Goal: Task Accomplishment & Management: Manage account settings

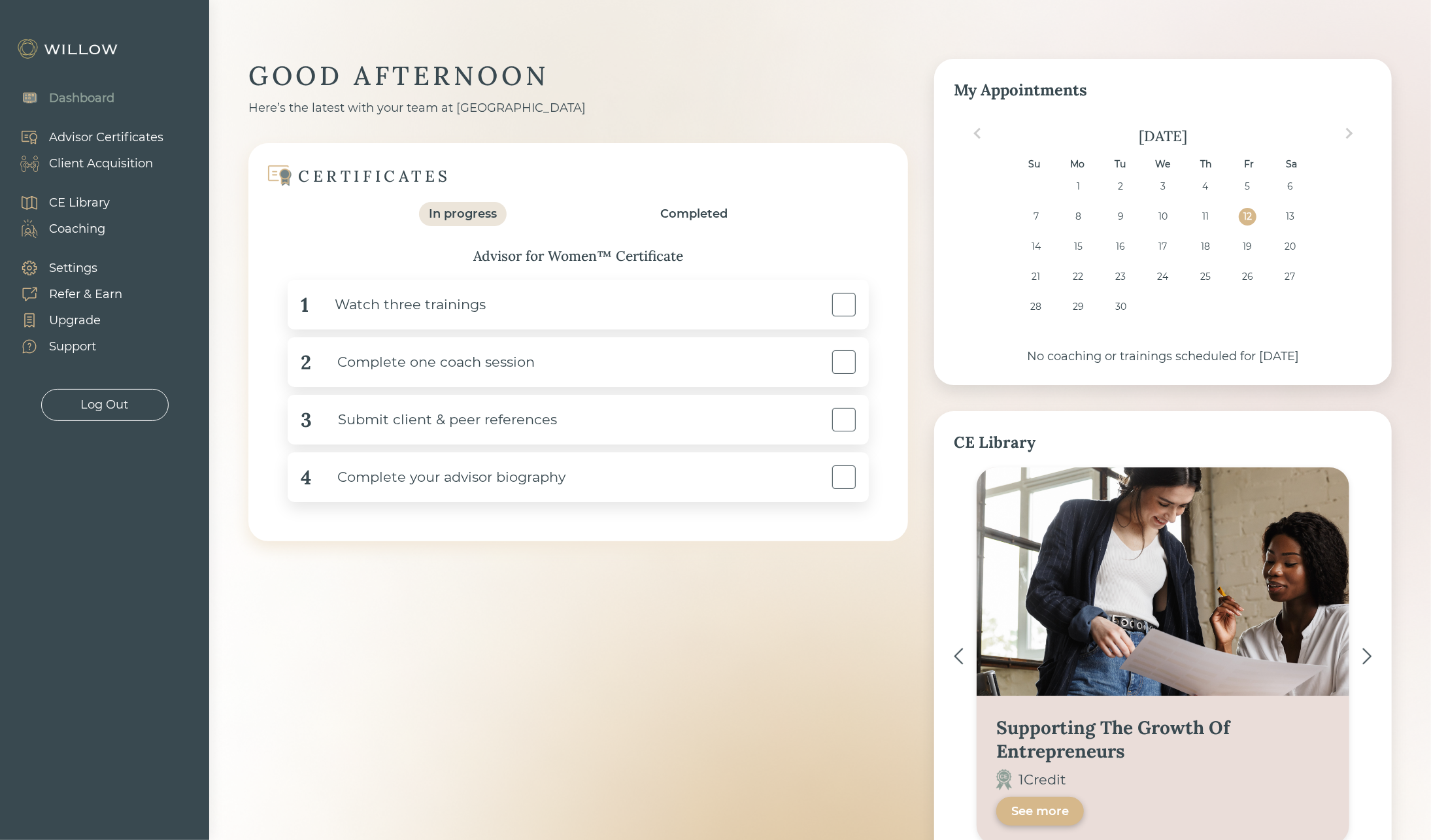
click at [95, 145] on div "Advisor Certificates" at bounding box center [85, 137] width 157 height 26
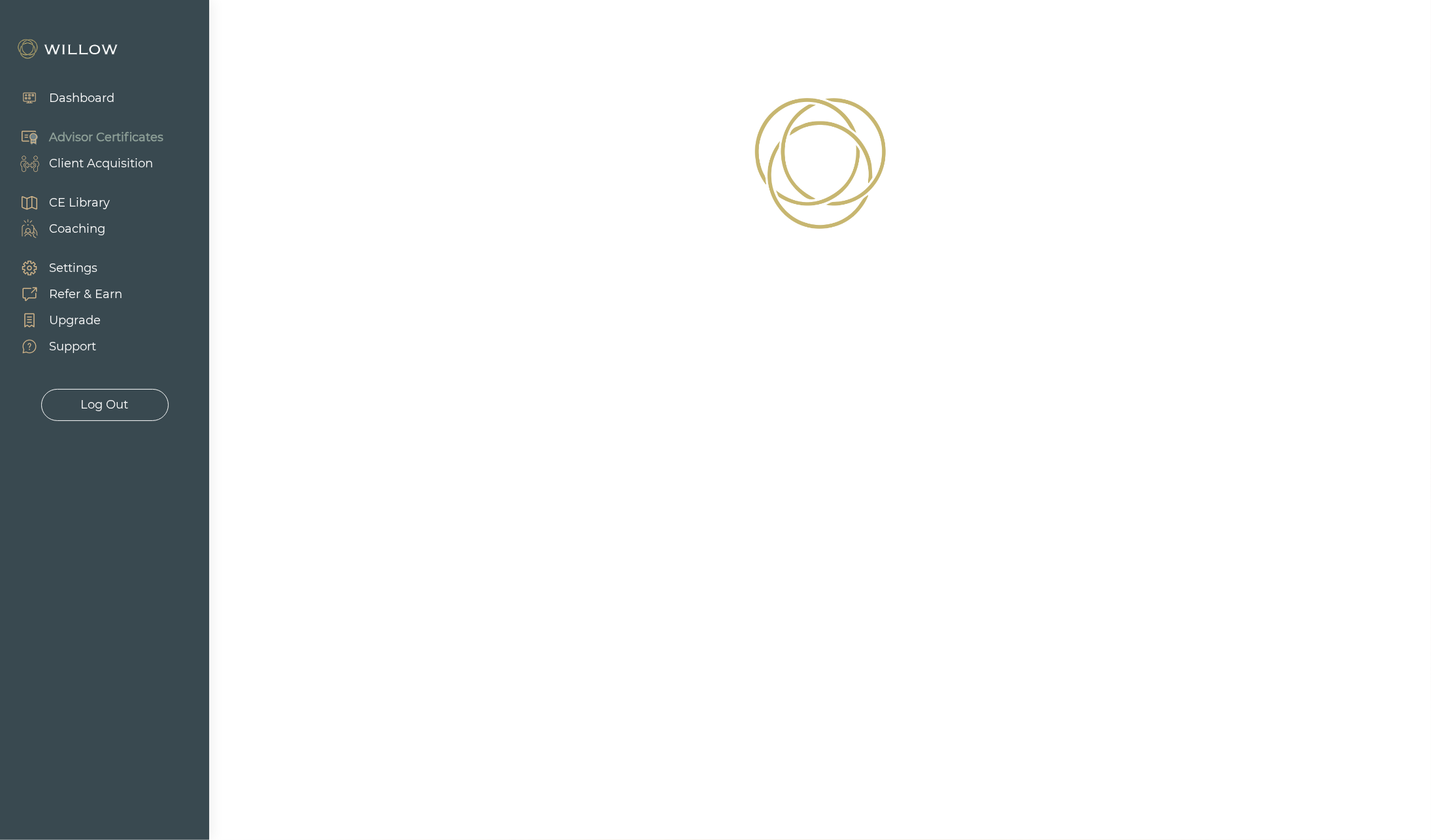
click at [96, 155] on div "Client Acquisition" at bounding box center [101, 164] width 104 height 17
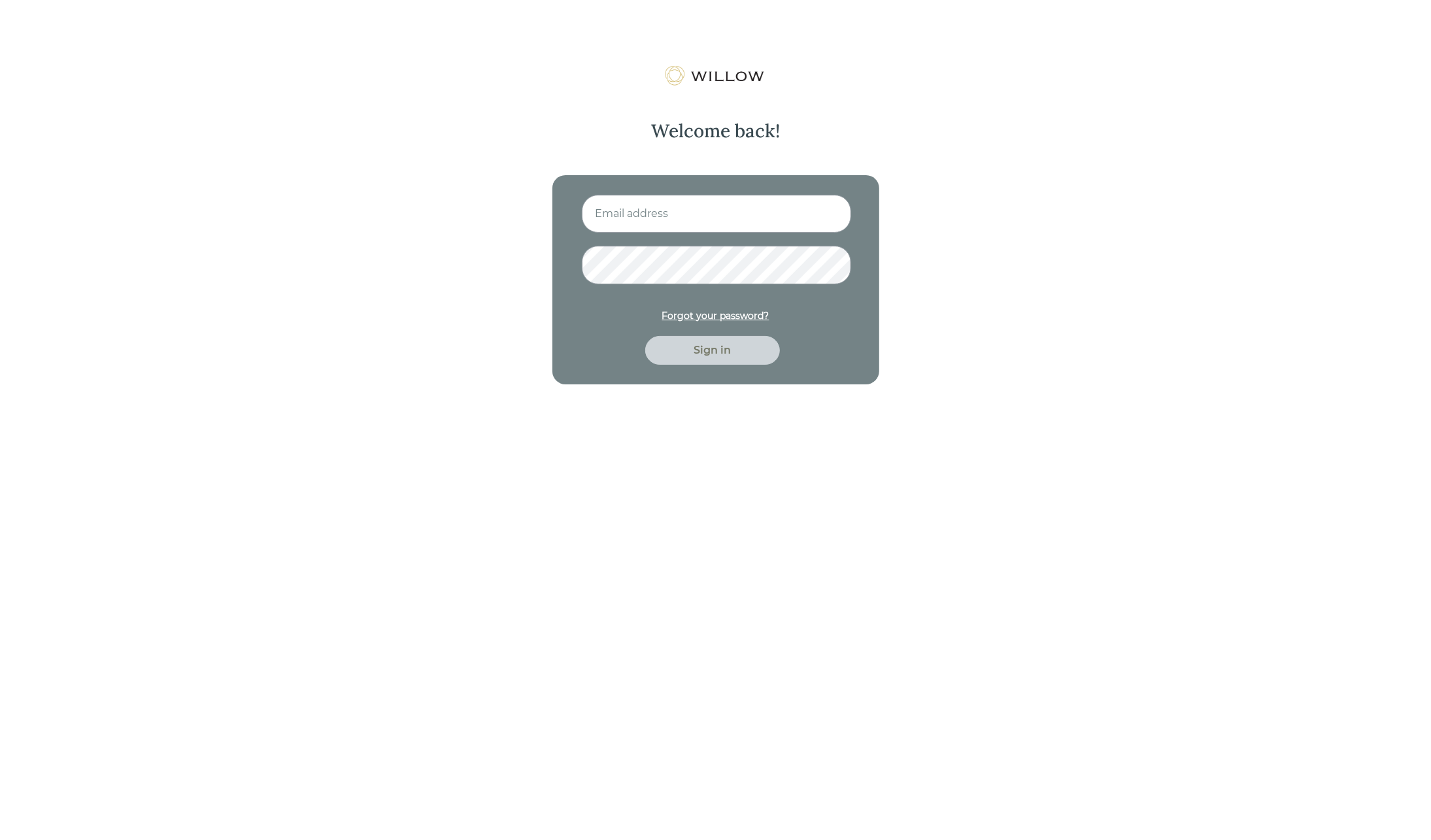
click at [663, 218] on input at bounding box center [716, 214] width 269 height 38
type input "[EMAIL_ADDRESS][PERSON_NAME][DOMAIN_NAME]"
click at [645, 336] on button "Sign in" at bounding box center [712, 350] width 135 height 29
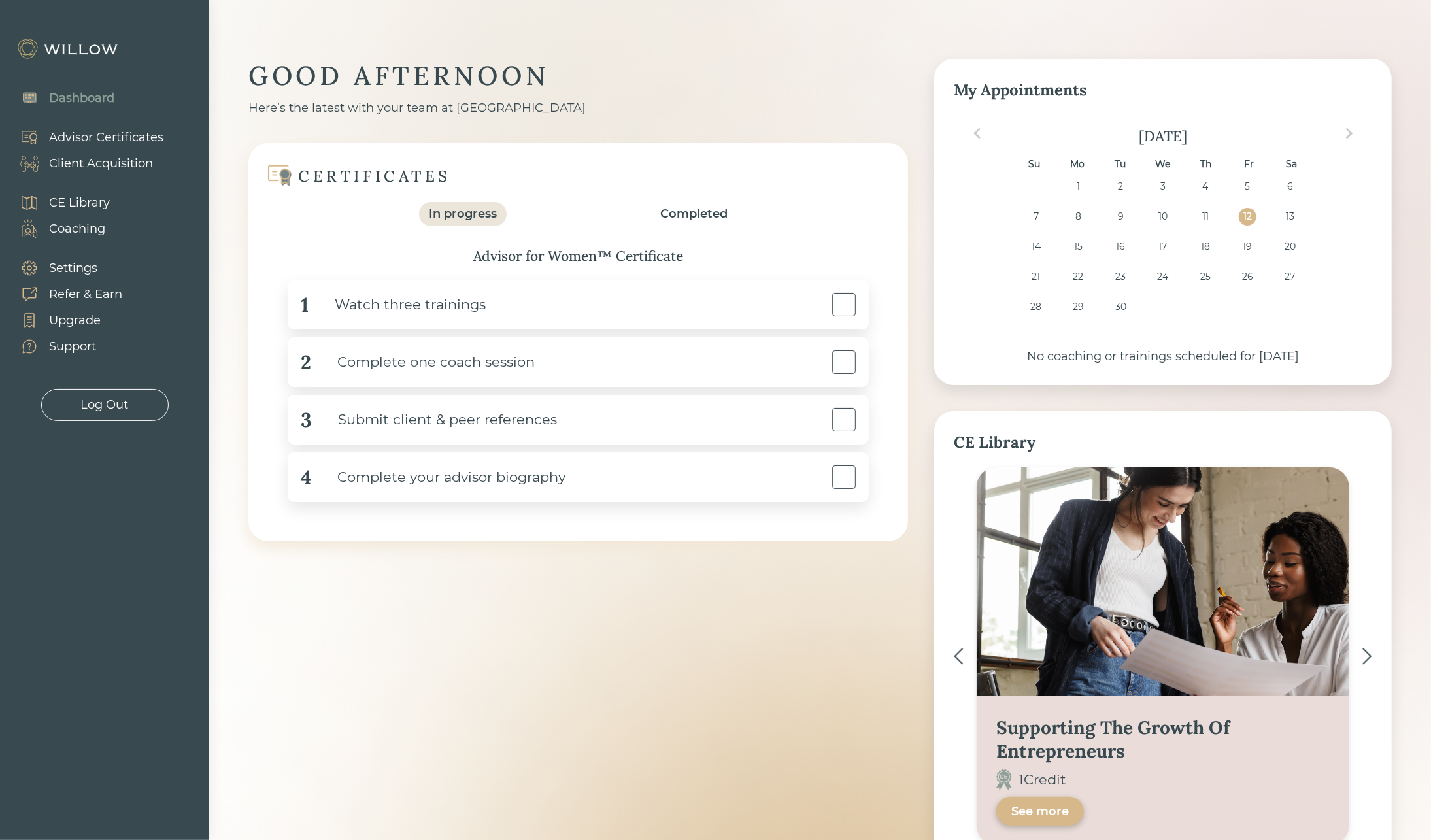
click at [76, 232] on div "Coaching" at bounding box center [77, 229] width 56 height 17
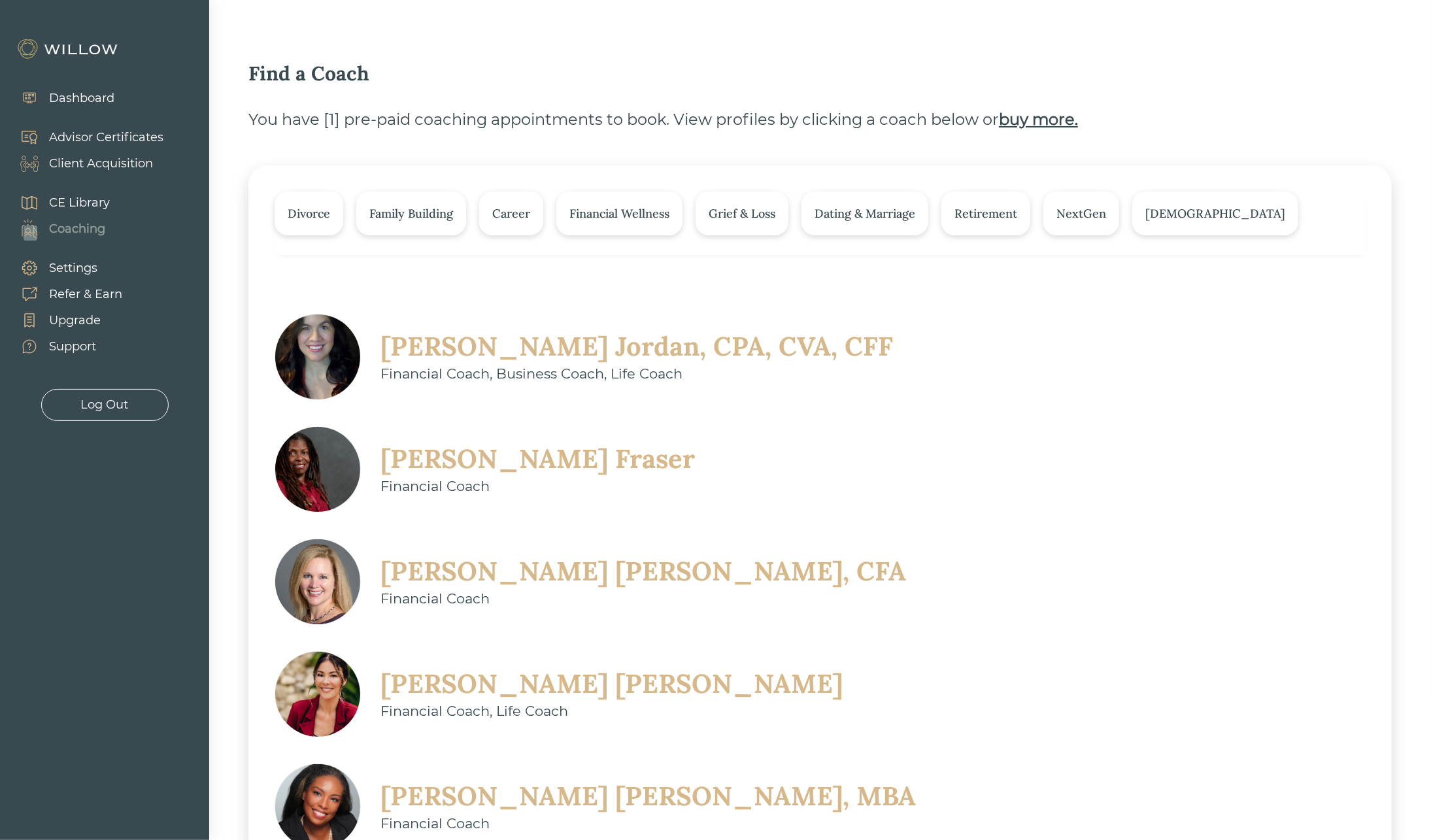
click at [82, 164] on div "Client Acquisition" at bounding box center [101, 164] width 104 height 17
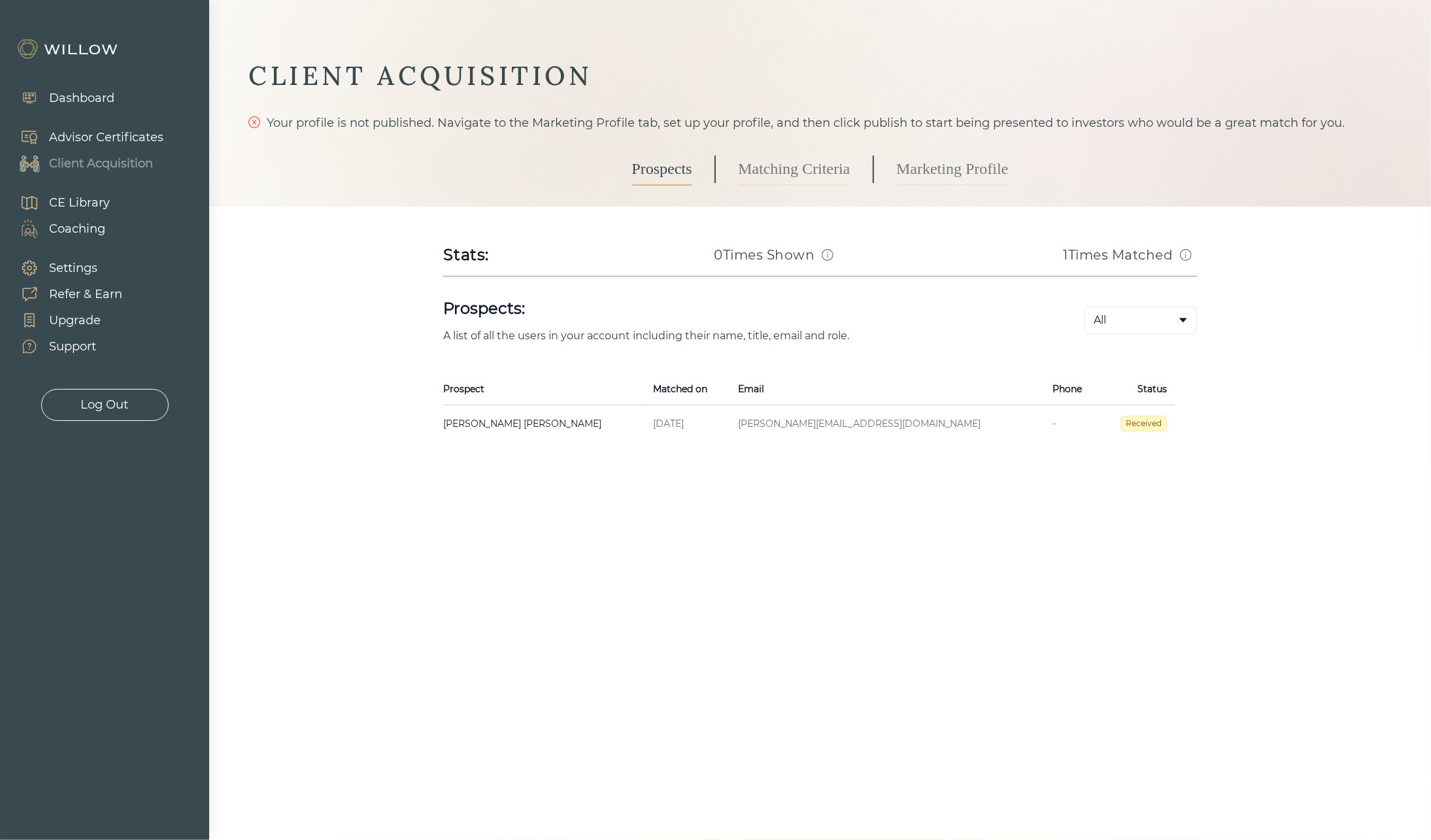
click at [969, 170] on link "Marketing Profile" at bounding box center [951, 169] width 112 height 33
